Goal: Information Seeking & Learning: Learn about a topic

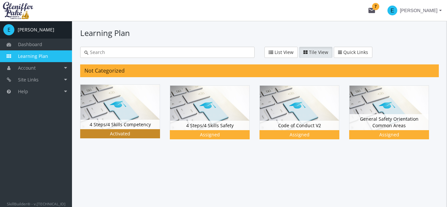
click at [98, 113] on img at bounding box center [119, 107] width 79 height 44
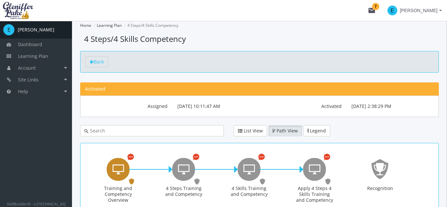
click at [125, 169] on div "Training and Competency Overview" at bounding box center [118, 169] width 23 height 23
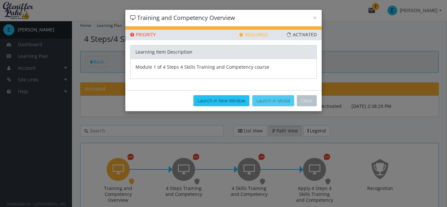
click at [274, 98] on button "Launch in Modal" at bounding box center [273, 100] width 42 height 11
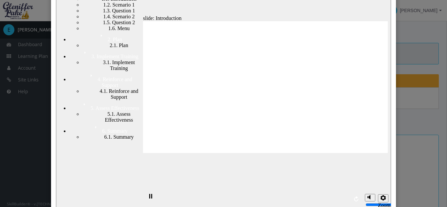
scroll to position [57, 0]
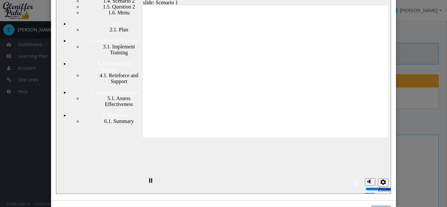
scroll to position [71, 0]
radio input "true"
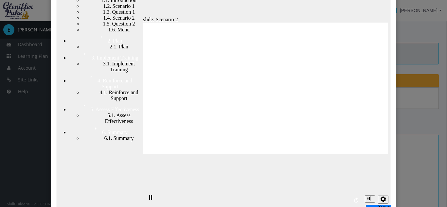
scroll to position [53, 0]
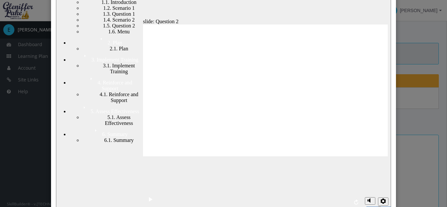
checkbox input "true"
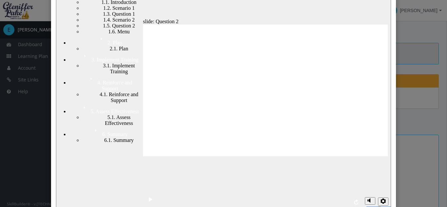
checkbox input "true"
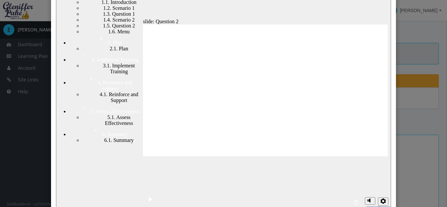
checkbox input "true"
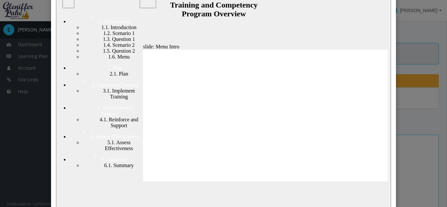
scroll to position [28, 0]
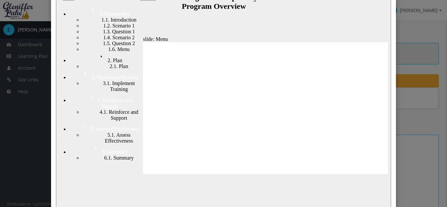
scroll to position [2, 0]
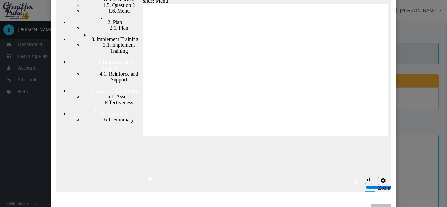
scroll to position [75, 0]
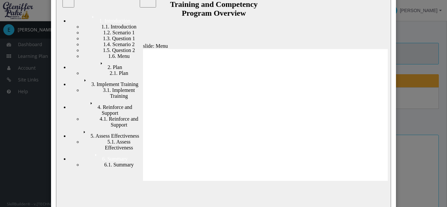
scroll to position [35, 0]
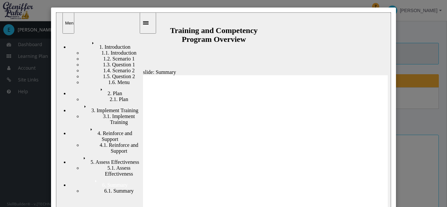
type input "10"
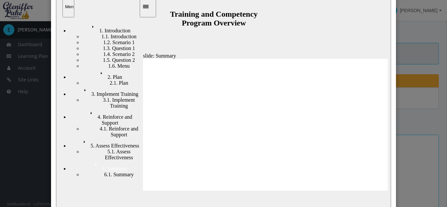
scroll to position [20, 0]
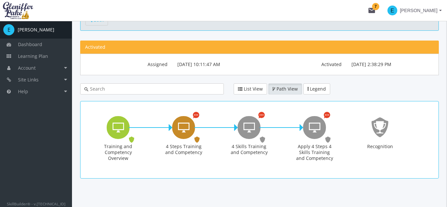
scroll to position [44, 0]
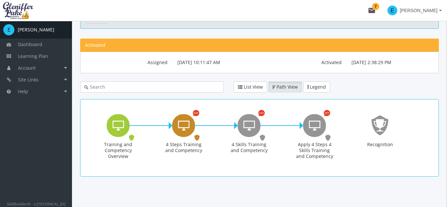
click at [177, 128] on div "4 Steps Training and Competency" at bounding box center [183, 125] width 23 height 23
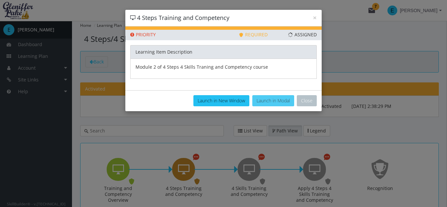
scroll to position [8, 0]
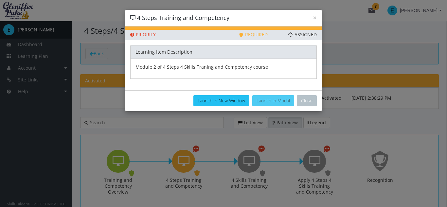
click at [271, 100] on button "Launch in Modal" at bounding box center [273, 100] width 42 height 11
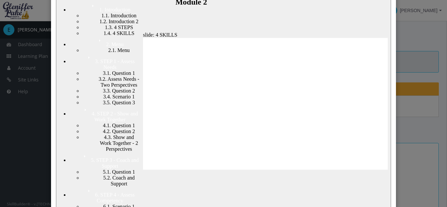
scroll to position [40, 0]
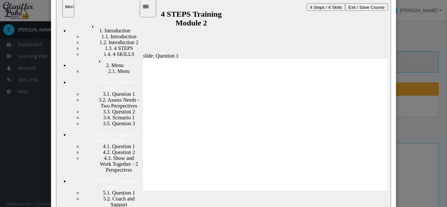
scroll to position [23, 0]
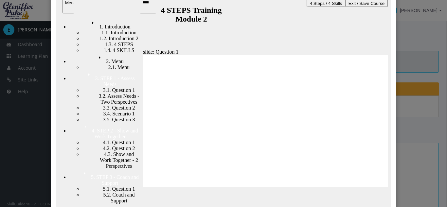
radio input "true"
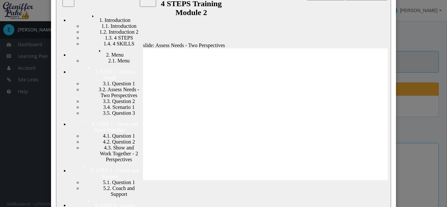
scroll to position [31, 0]
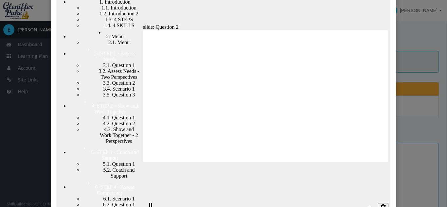
scroll to position [44, 0]
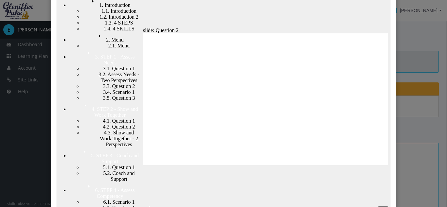
radio input "true"
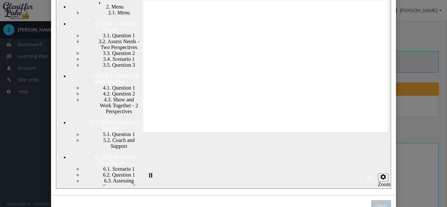
scroll to position [78, 0]
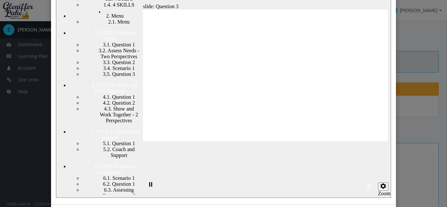
scroll to position [71, 0]
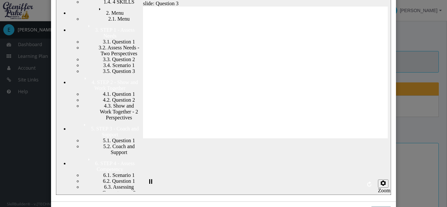
radio input "false"
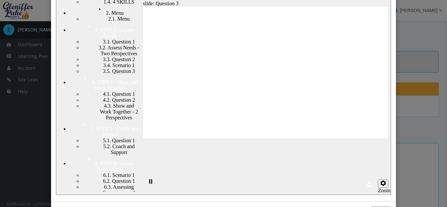
radio input "true"
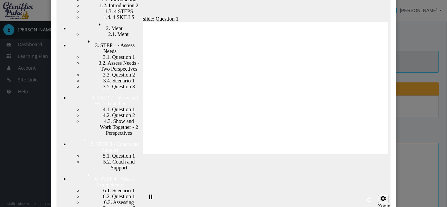
scroll to position [55, 0]
radio input "true"
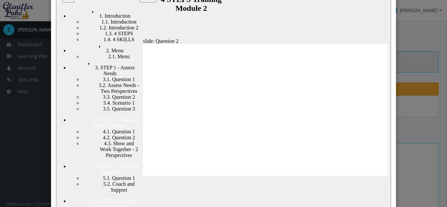
scroll to position [39, 0]
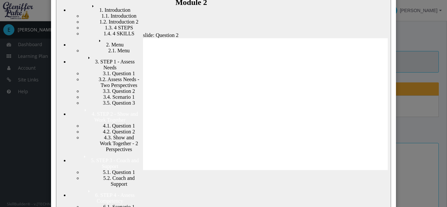
checkbox input "true"
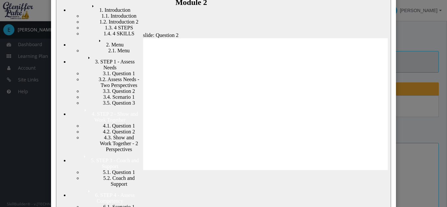
checkbox input "true"
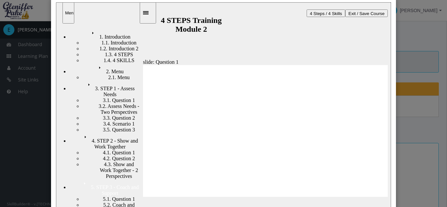
scroll to position [13, 0]
radio input "true"
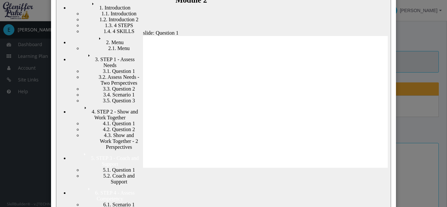
scroll to position [42, 0]
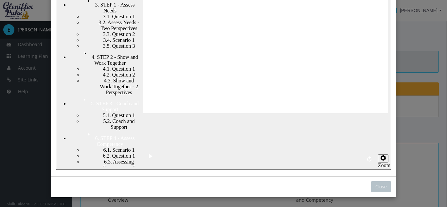
scroll to position [66, 0]
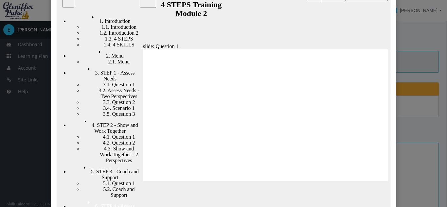
scroll to position [30, 0]
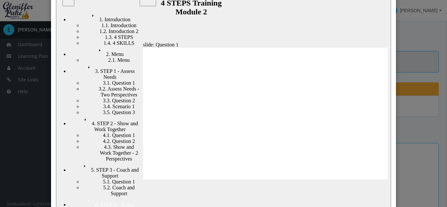
radio input "true"
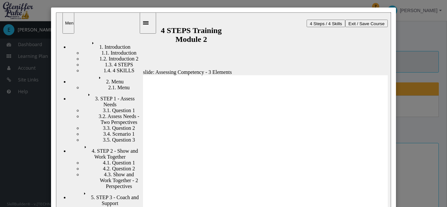
scroll to position [0, 0]
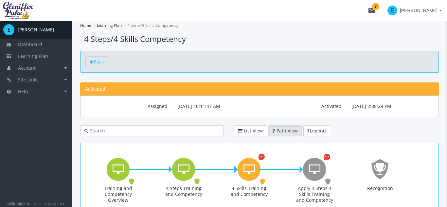
click at [233, 169] on icon "Learning Path" at bounding box center [216, 169] width 44 height 0
click at [251, 169] on icon "4 Skills Training and Competency" at bounding box center [248, 169] width 11 height 13
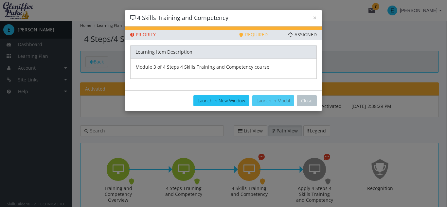
click at [282, 97] on button "Launch in Modal" at bounding box center [273, 100] width 42 height 11
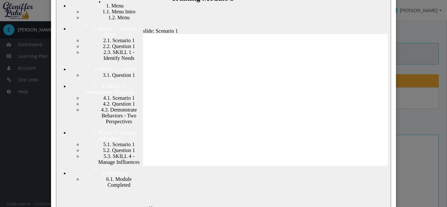
scroll to position [44, 0]
radio input "true"
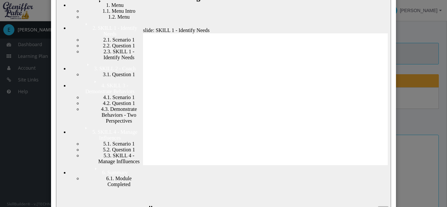
scroll to position [2, 0]
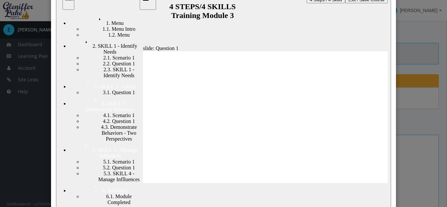
scroll to position [26, 0]
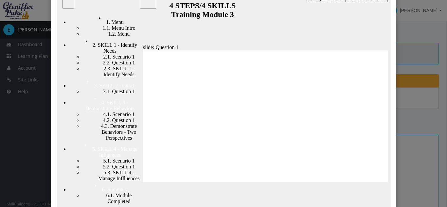
checkbox input "true"
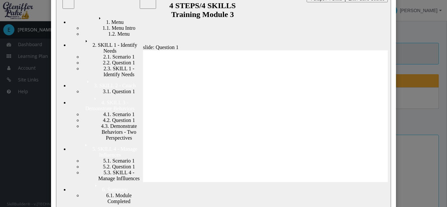
checkbox input "true"
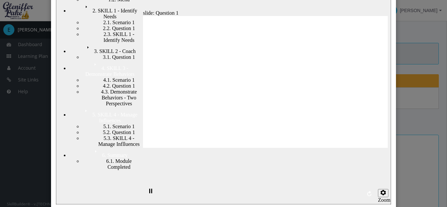
scroll to position [65, 0]
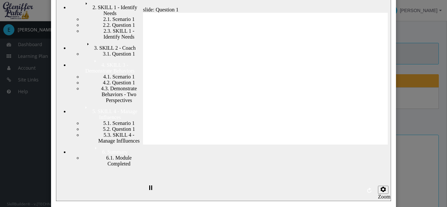
radio input "true"
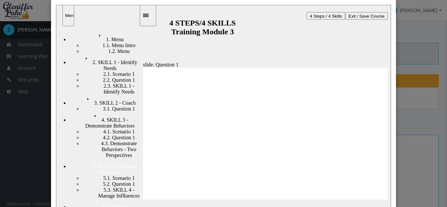
scroll to position [9, 0]
radio input "true"
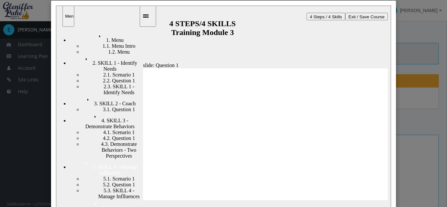
radio input "false"
radio input "true"
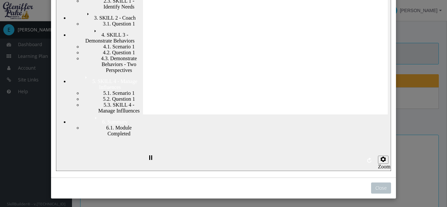
scroll to position [94, 0]
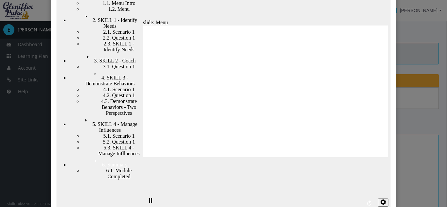
scroll to position [52, 0]
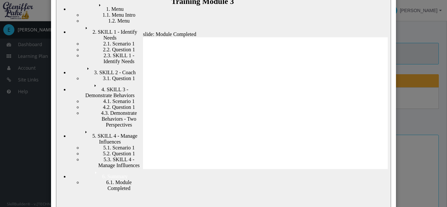
scroll to position [42, 0]
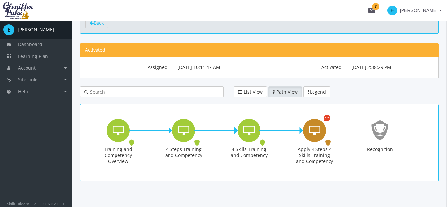
scroll to position [46, 0]
